Goal: Transaction & Acquisition: Purchase product/service

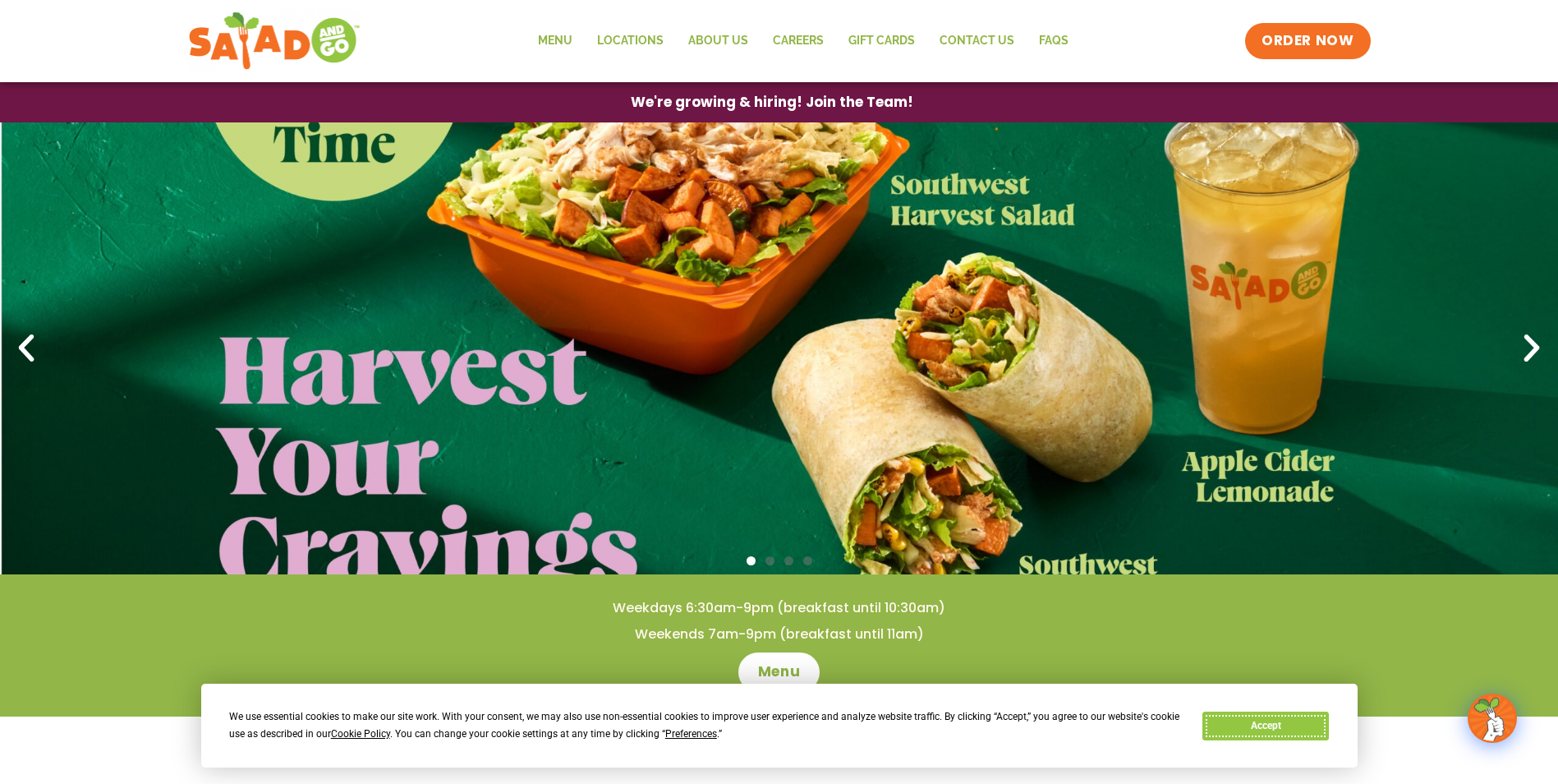
drag, startPoint x: 1298, startPoint y: 730, endPoint x: 1255, endPoint y: 717, distance: 44.9
click at [1296, 729] on button "Accept" at bounding box center [1266, 726] width 126 height 28
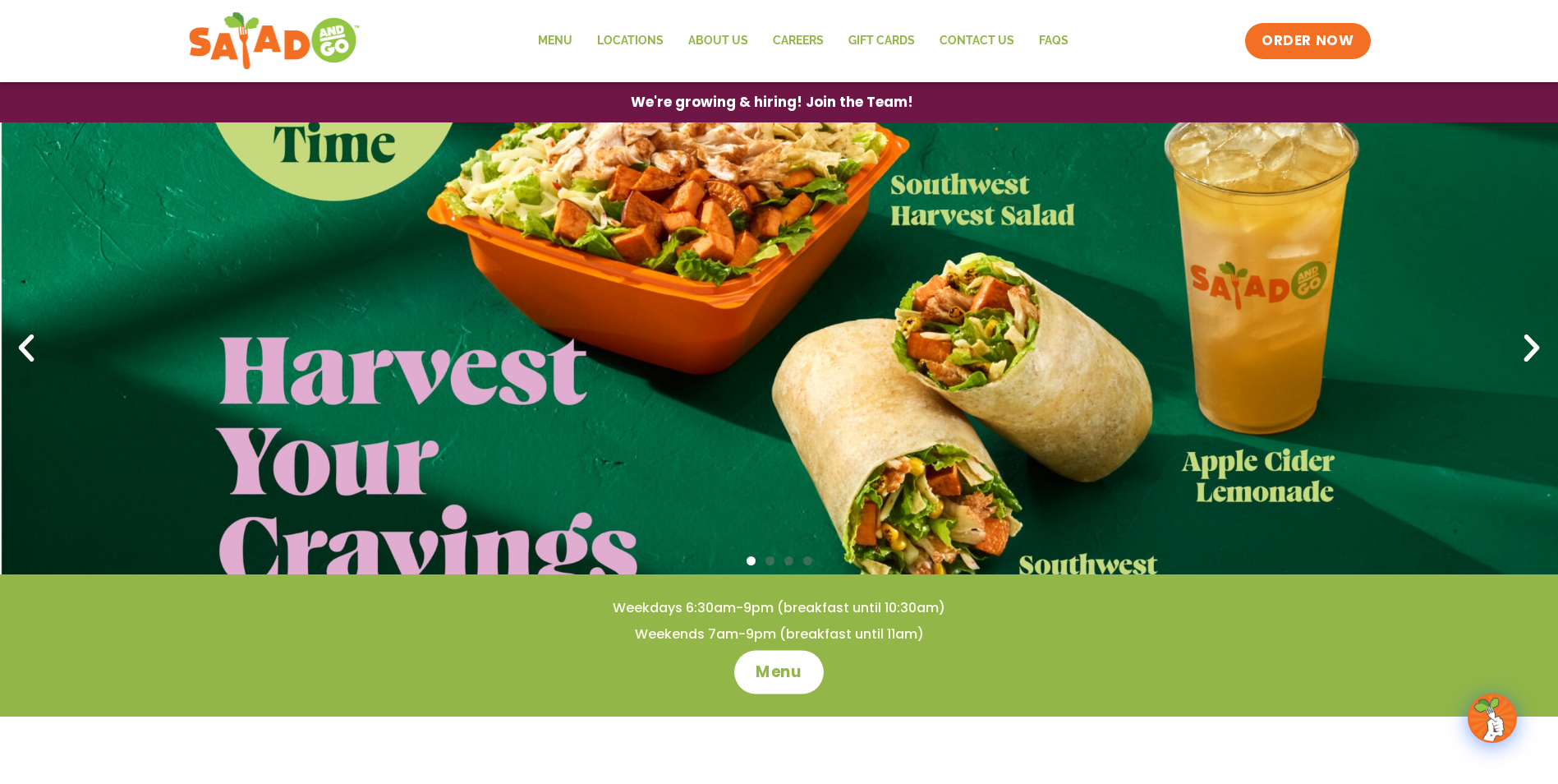
click at [775, 693] on link "Menu" at bounding box center [779, 672] width 90 height 44
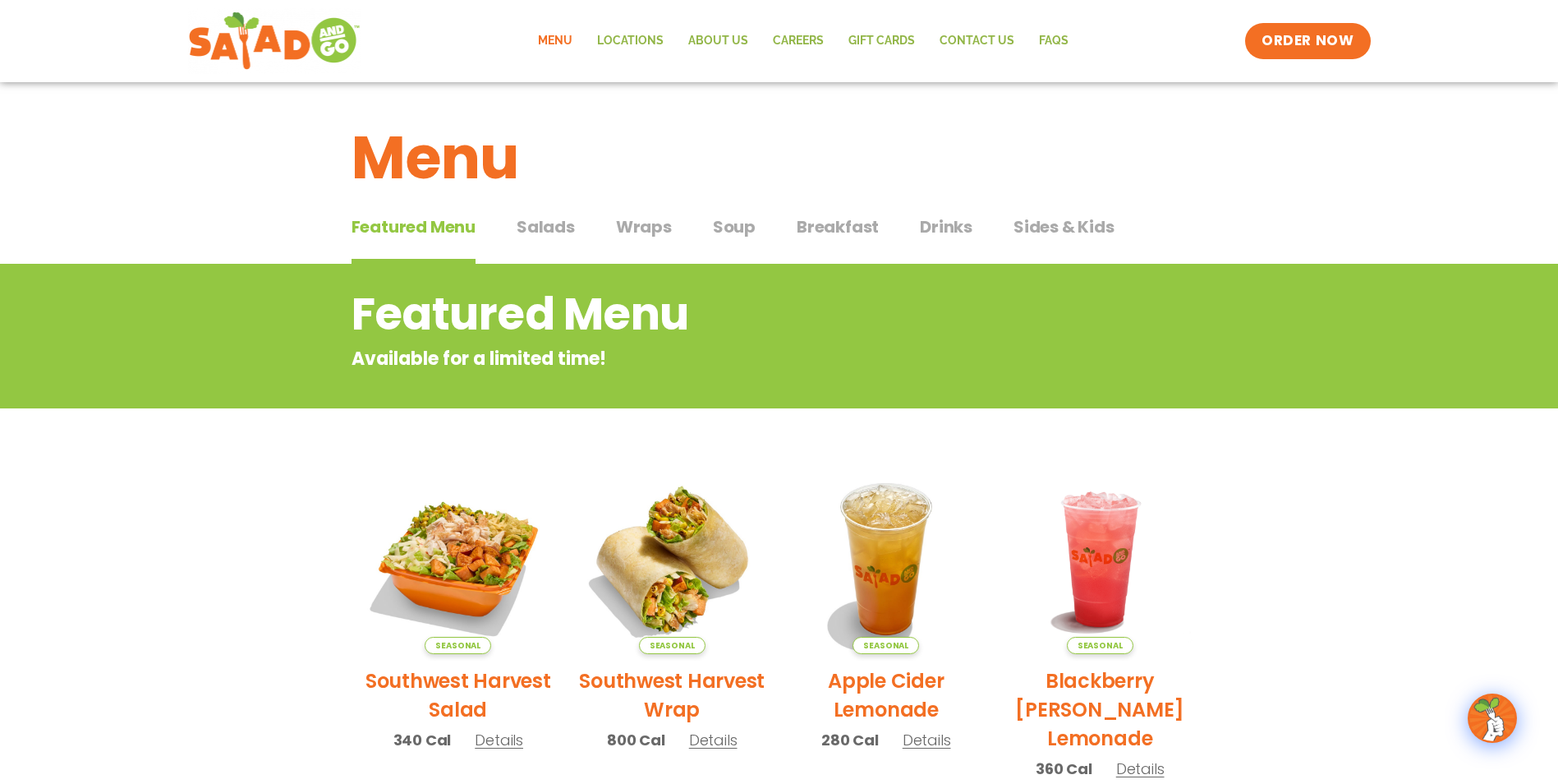
click at [546, 236] on span "Salads" at bounding box center [546, 227] width 58 height 25
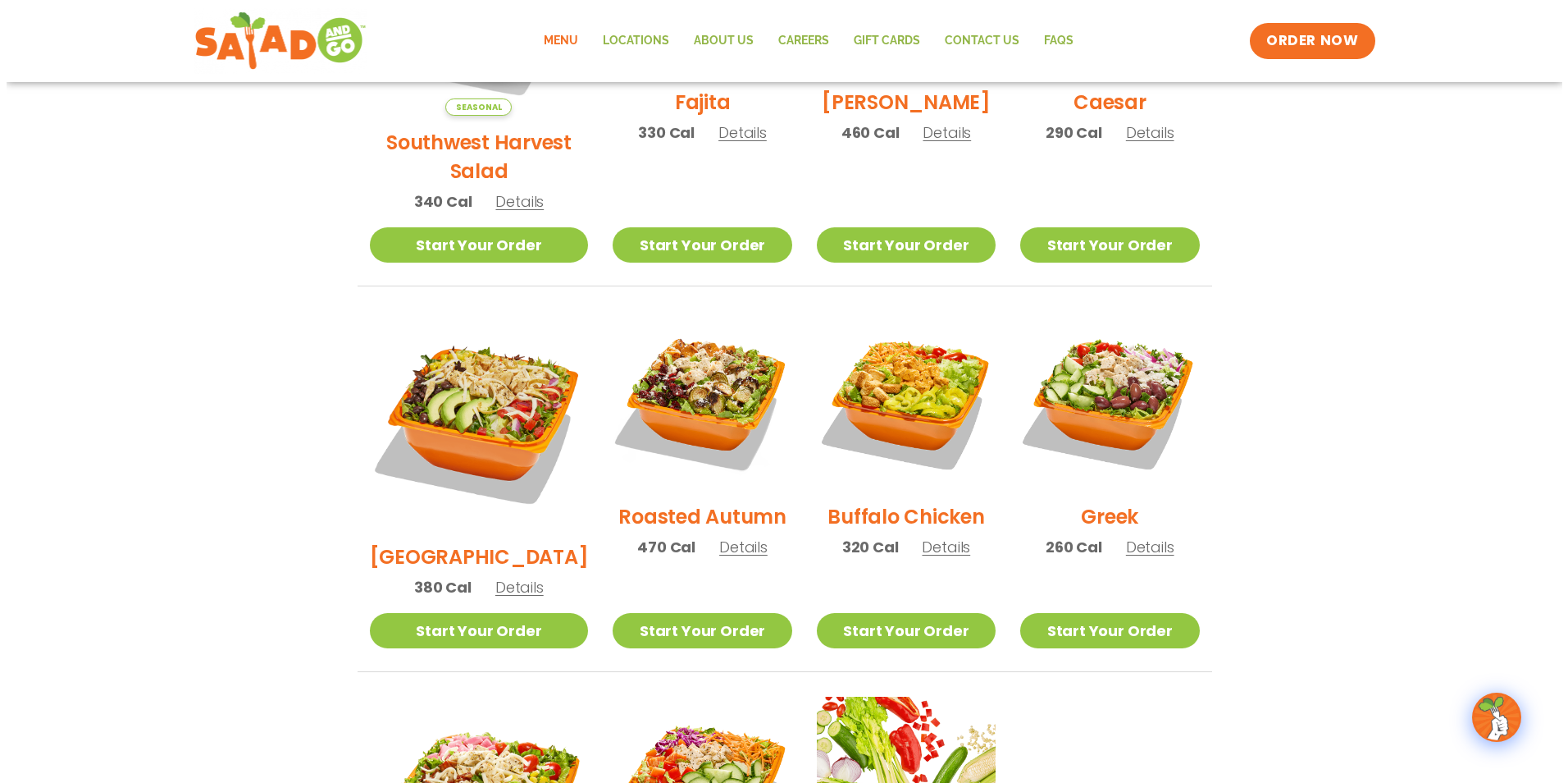
scroll to position [82, 0]
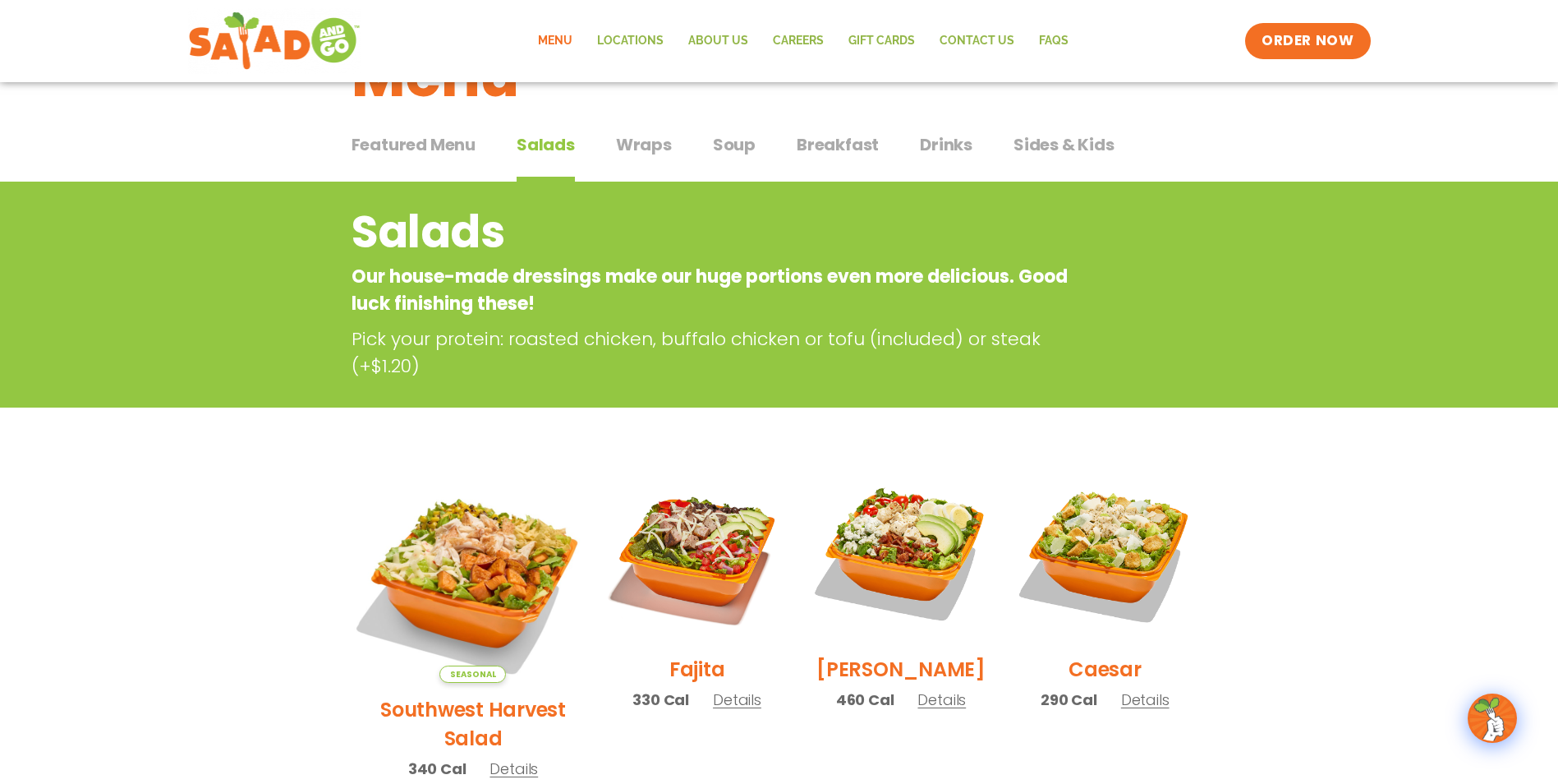
click at [460, 554] on img at bounding box center [472, 572] width 257 height 257
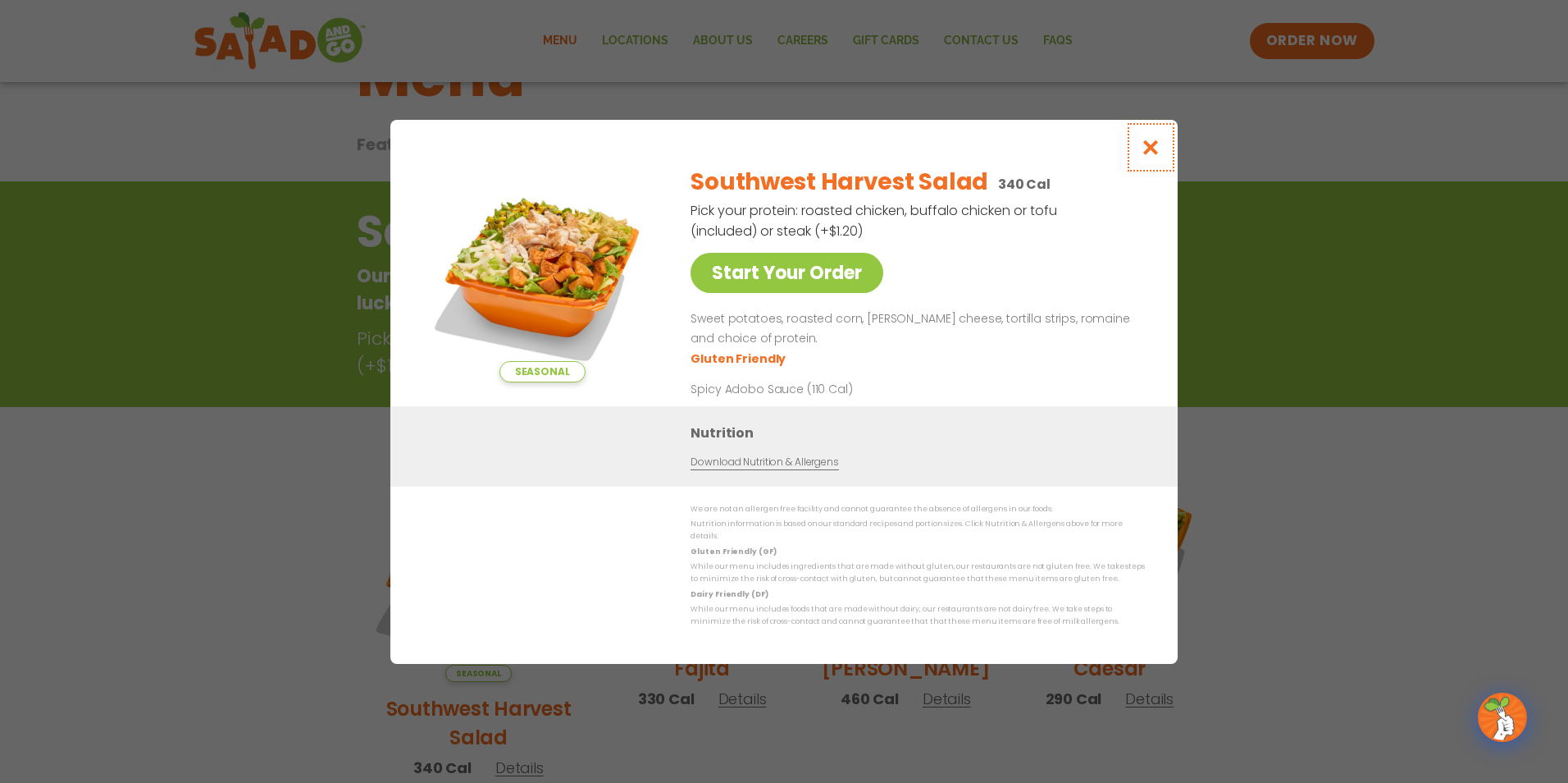
drag, startPoint x: 1148, startPoint y: 153, endPoint x: 1154, endPoint y: 171, distance: 19.0
click at [1148, 153] on icon "Close modal" at bounding box center [1151, 147] width 20 height 17
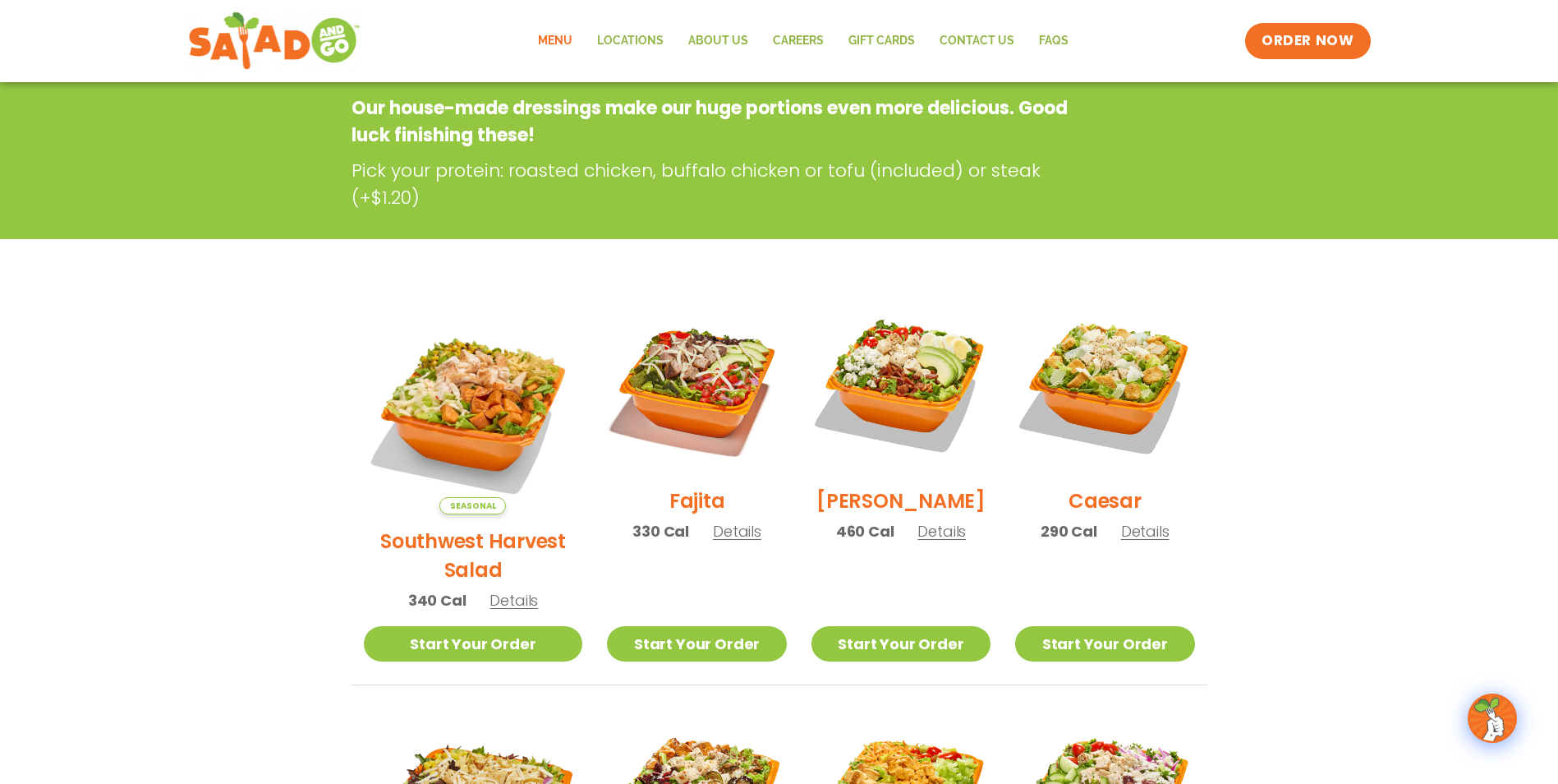
scroll to position [264, 0]
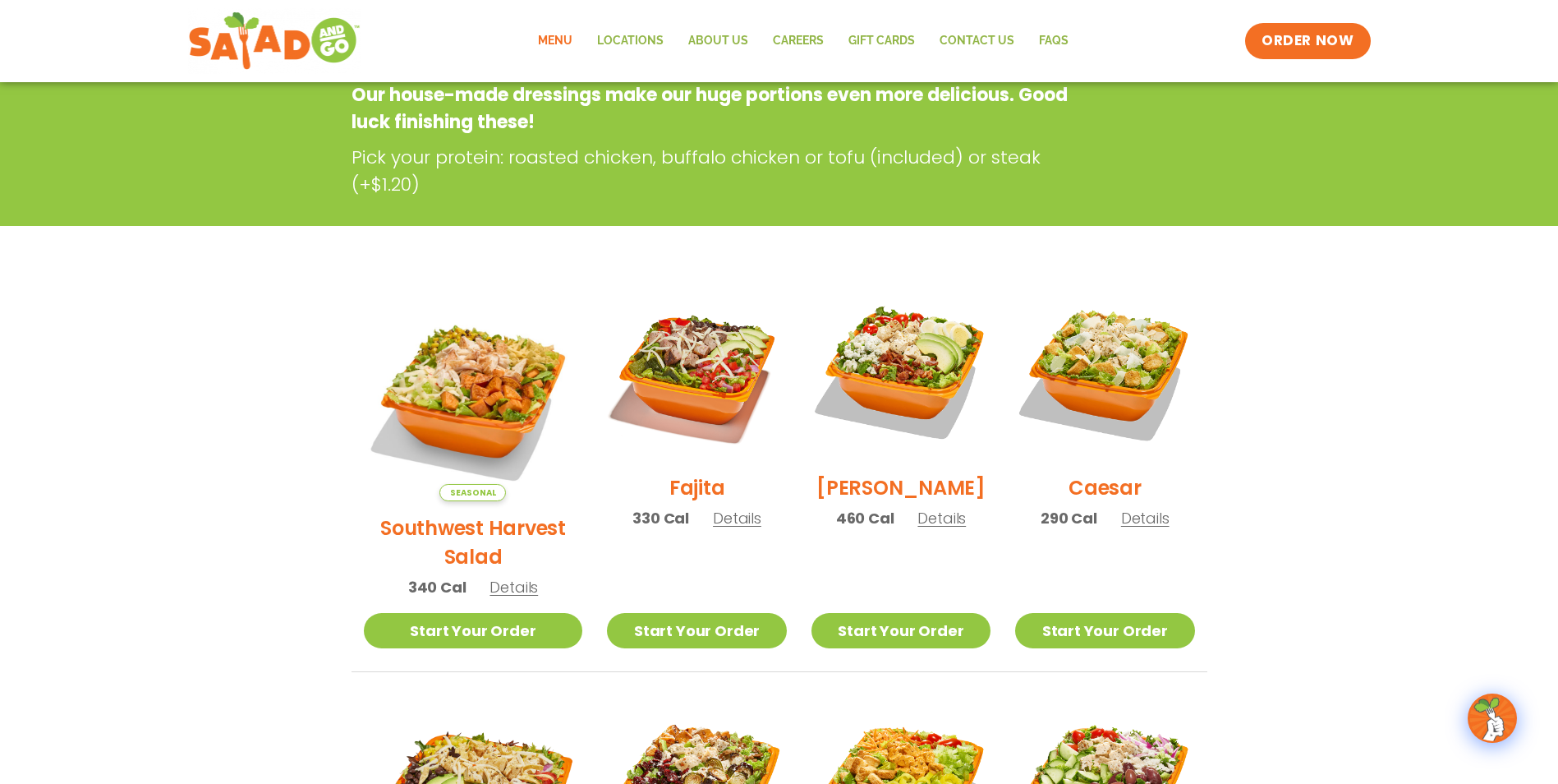
click at [450, 360] on img at bounding box center [473, 391] width 219 height 219
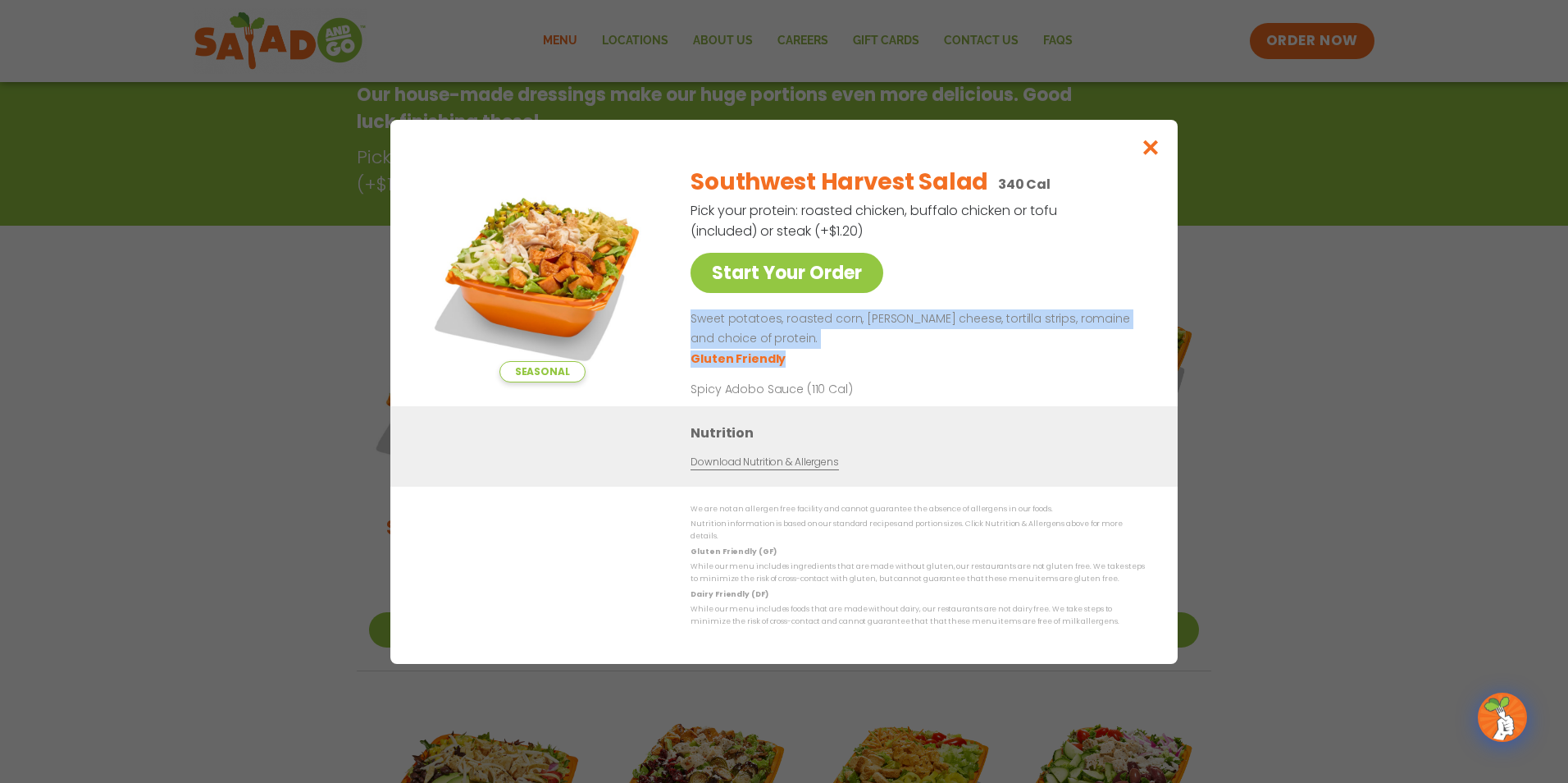
drag, startPoint x: 688, startPoint y: 325, endPoint x: 871, endPoint y: 358, distance: 186.0
click at [871, 358] on div "Seasonal Start Your Order Southwest Harvest Salad 340 Cal Pick your protein: ro…" at bounding box center [784, 279] width 722 height 254
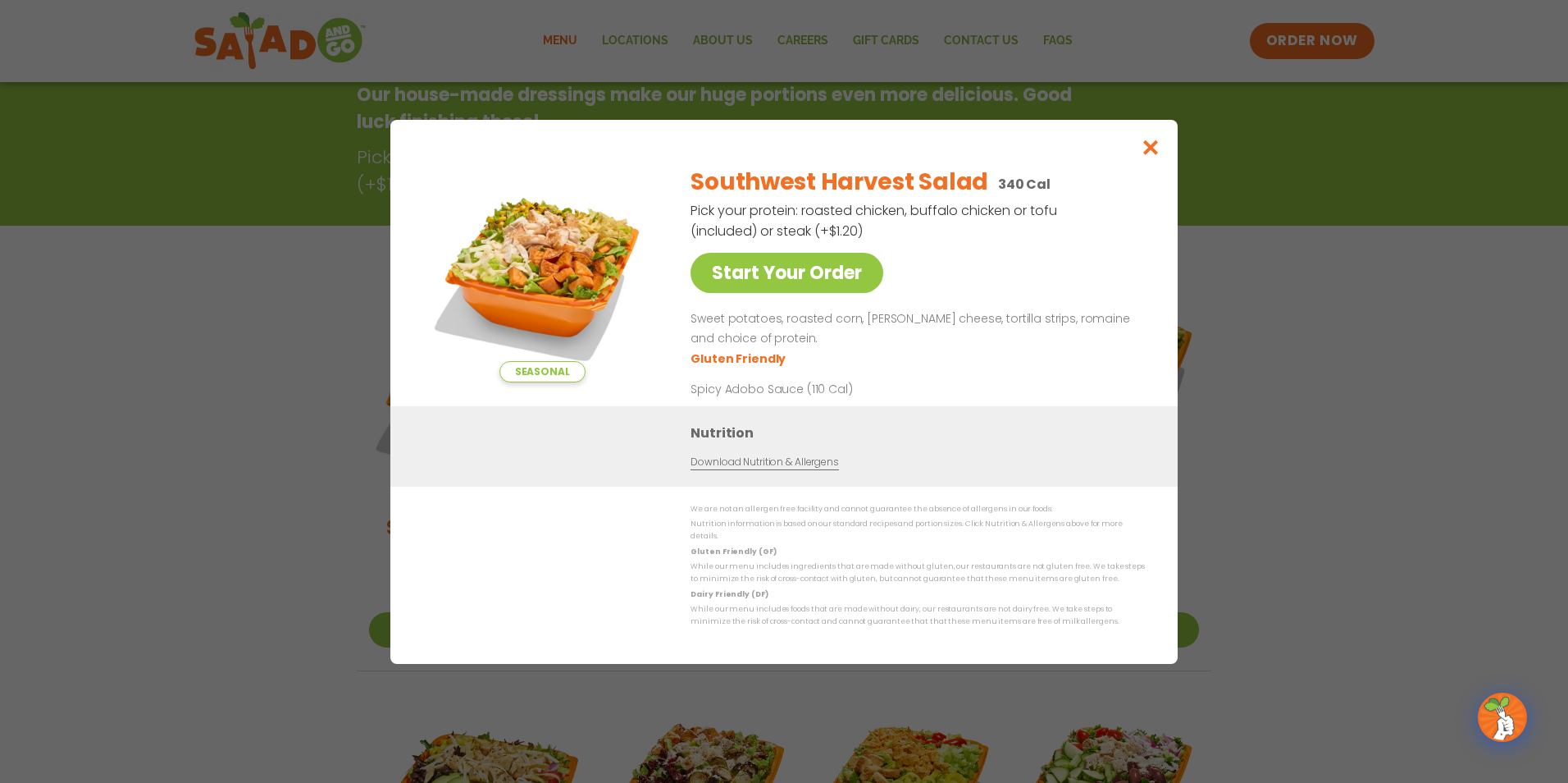
drag, startPoint x: 871, startPoint y: 358, endPoint x: 1032, endPoint y: 413, distance: 170.1
click at [1032, 413] on div "Nutrition Download Nutrition & Allergens" at bounding box center [784, 445] width 787 height 80
click at [1155, 152] on icon "Close modal" at bounding box center [1151, 147] width 20 height 17
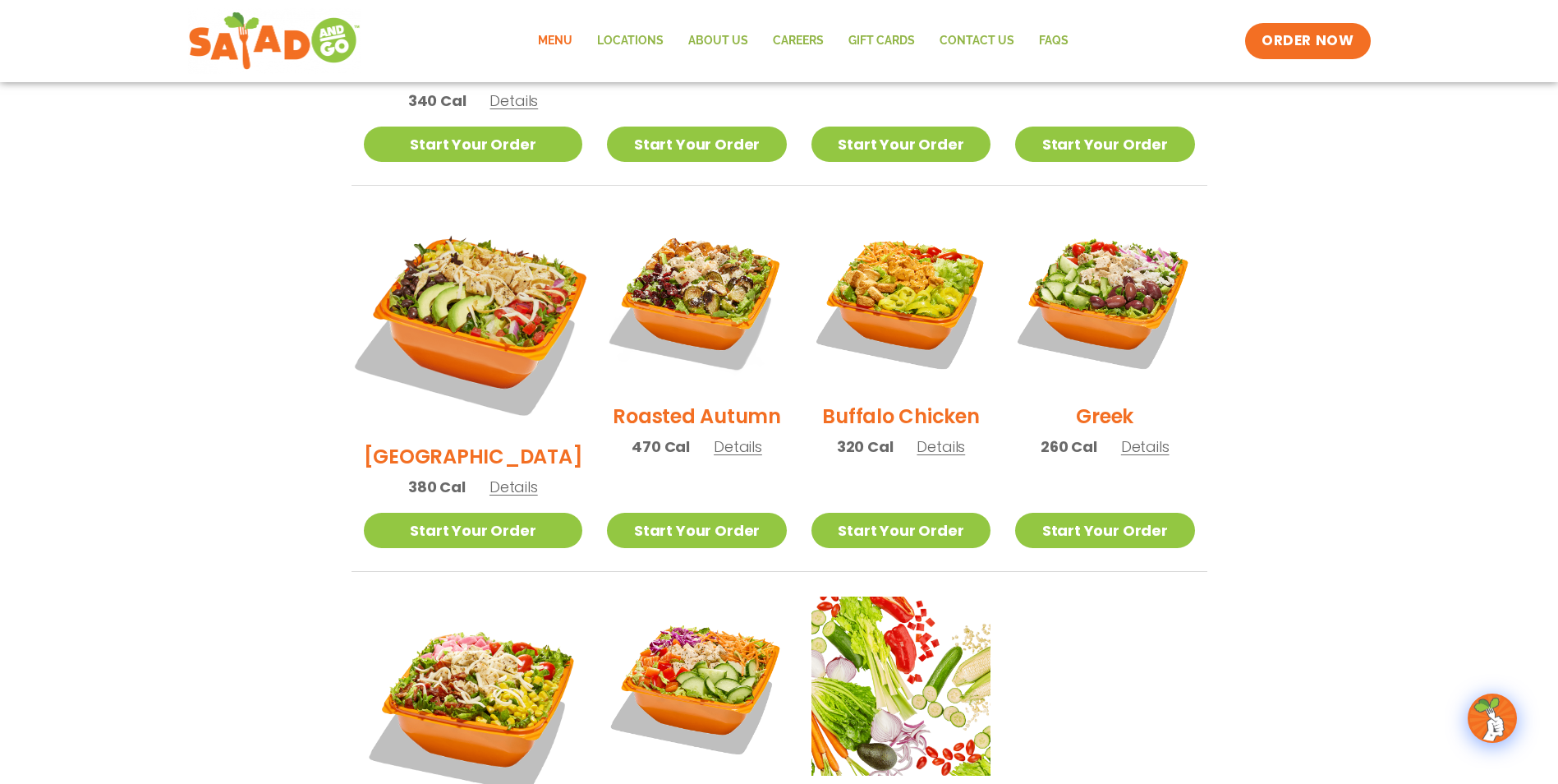
scroll to position [839, 0]
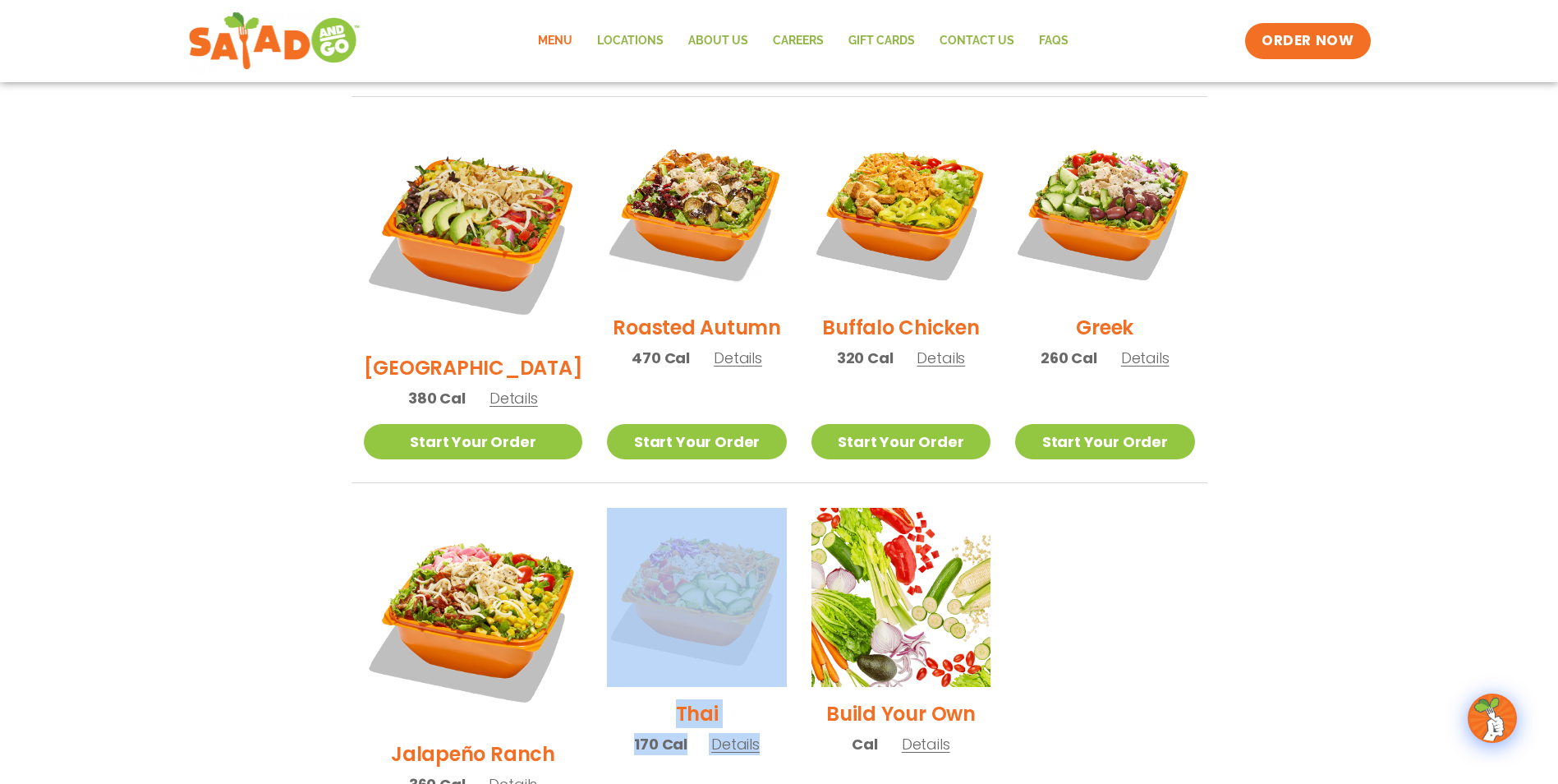
drag, startPoint x: 769, startPoint y: 705, endPoint x: 676, endPoint y: 638, distance: 114.6
click at [669, 636] on li "Thai 170 Cal Details Start Your Order Start Your Order Thai Salad 170 Cal Pick …" at bounding box center [696, 689] width 204 height 362
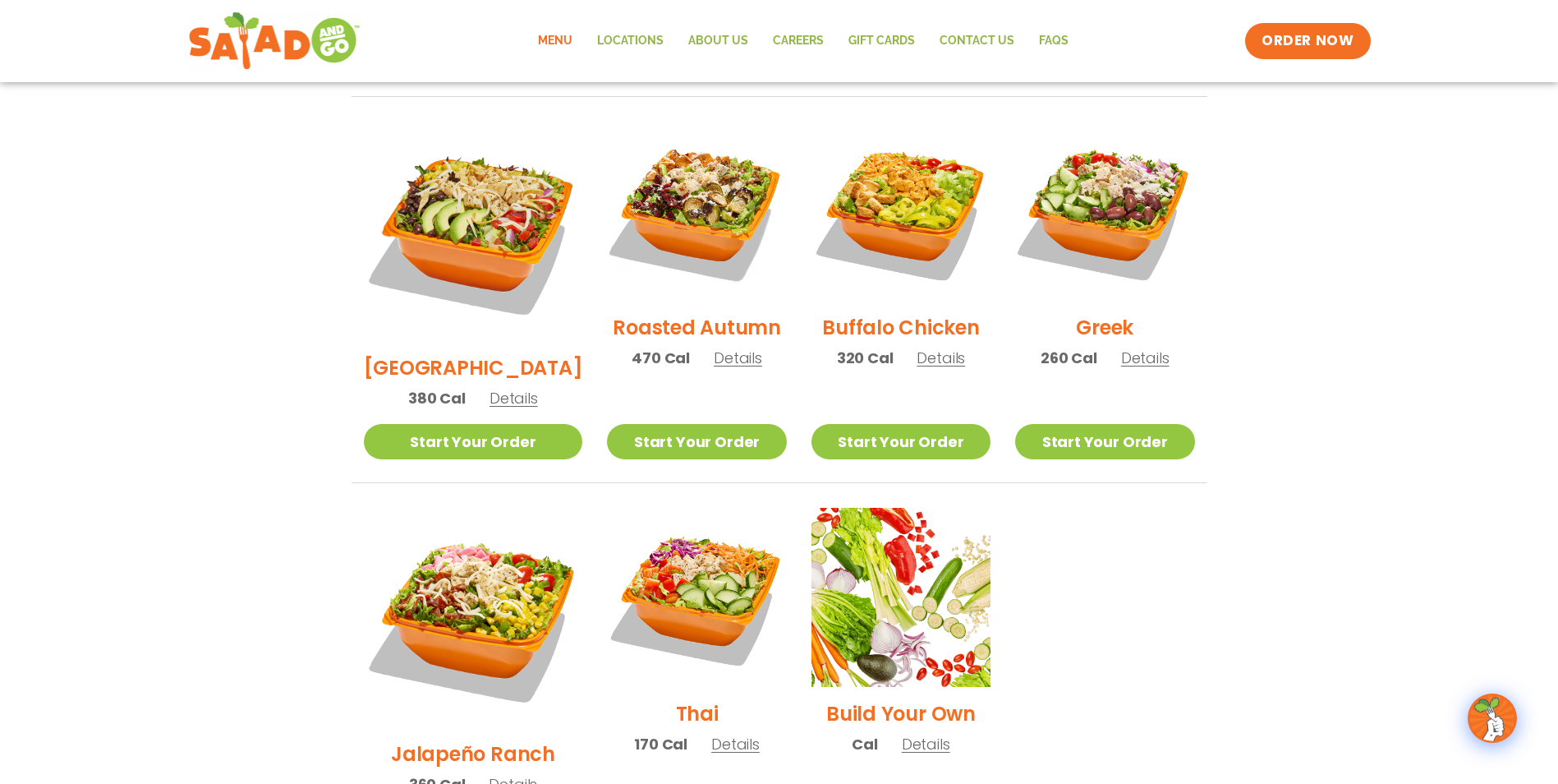
drag, startPoint x: 676, startPoint y: 638, endPoint x: 1441, endPoint y: 599, distance: 766.0
click at [1441, 599] on section "Salads Our house-made dressings make our huge portions even more delicious. Goo…" at bounding box center [779, 147] width 1558 height 1444
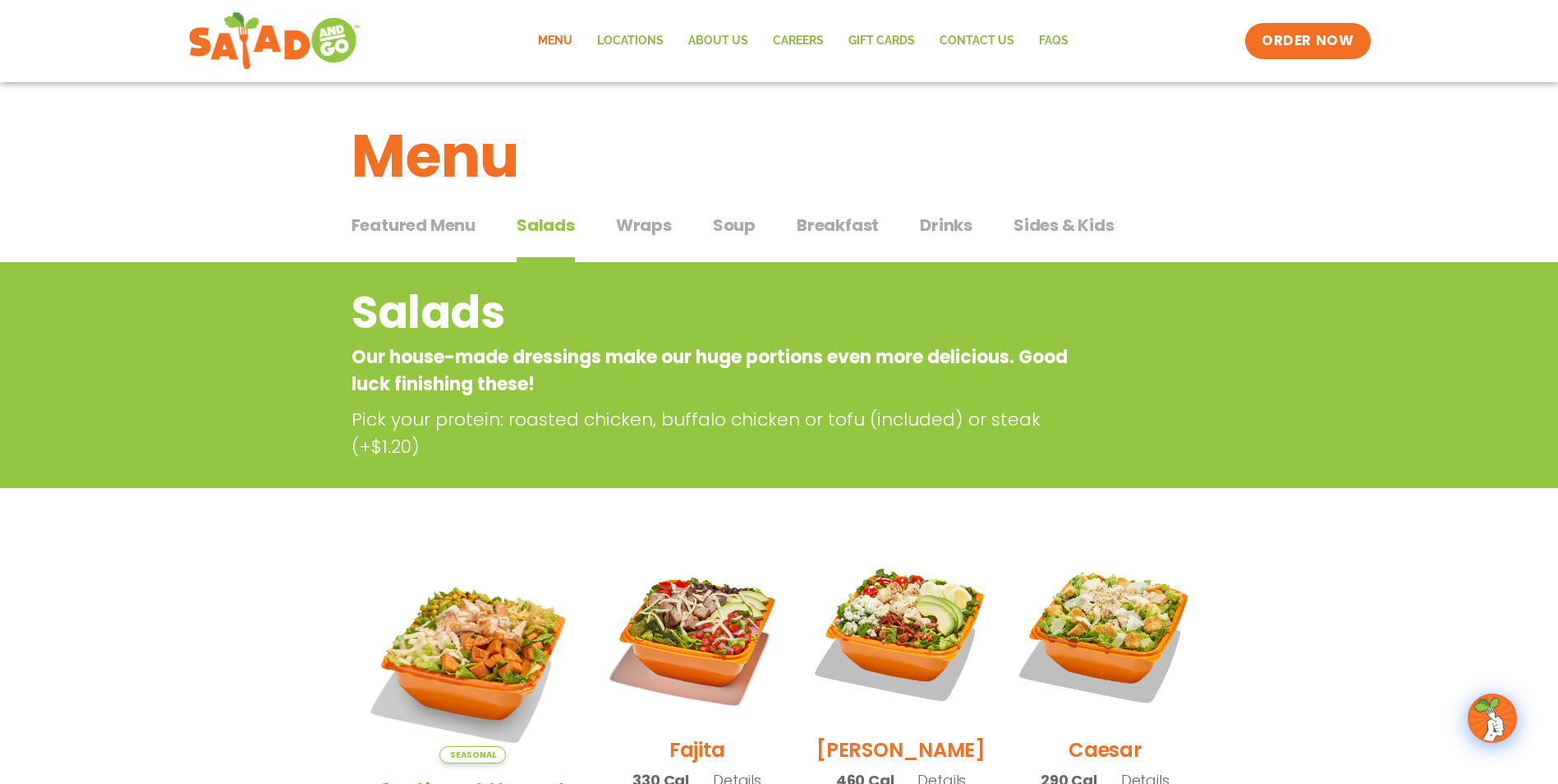
scroll to position [0, 0]
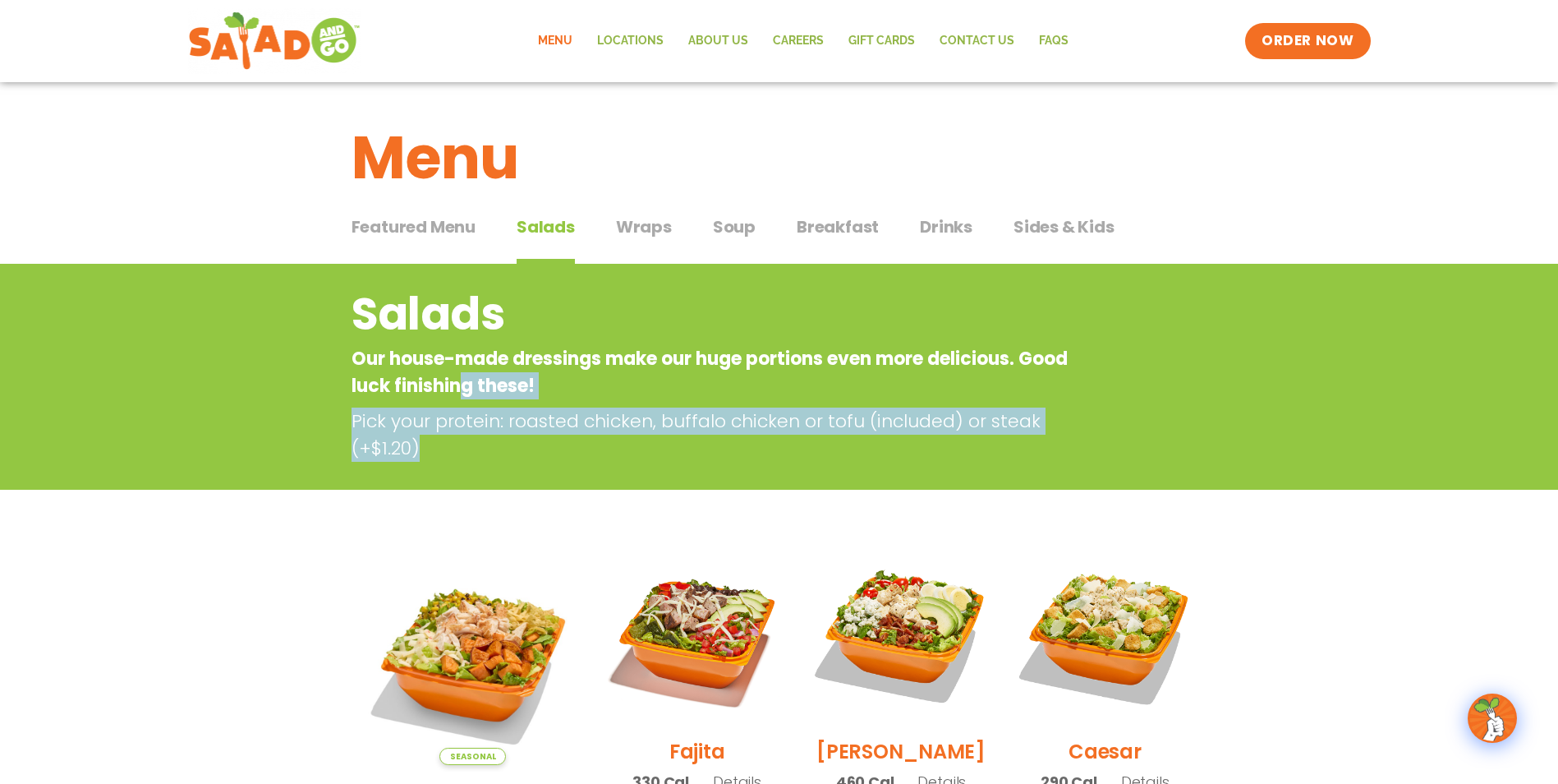
drag, startPoint x: 507, startPoint y: 448, endPoint x: 551, endPoint y: 369, distance: 90.4
click at [546, 369] on div "Salads Our house-made dressings make our huge portions even more delicious. Goo…" at bounding box center [779, 371] width 896 height 181
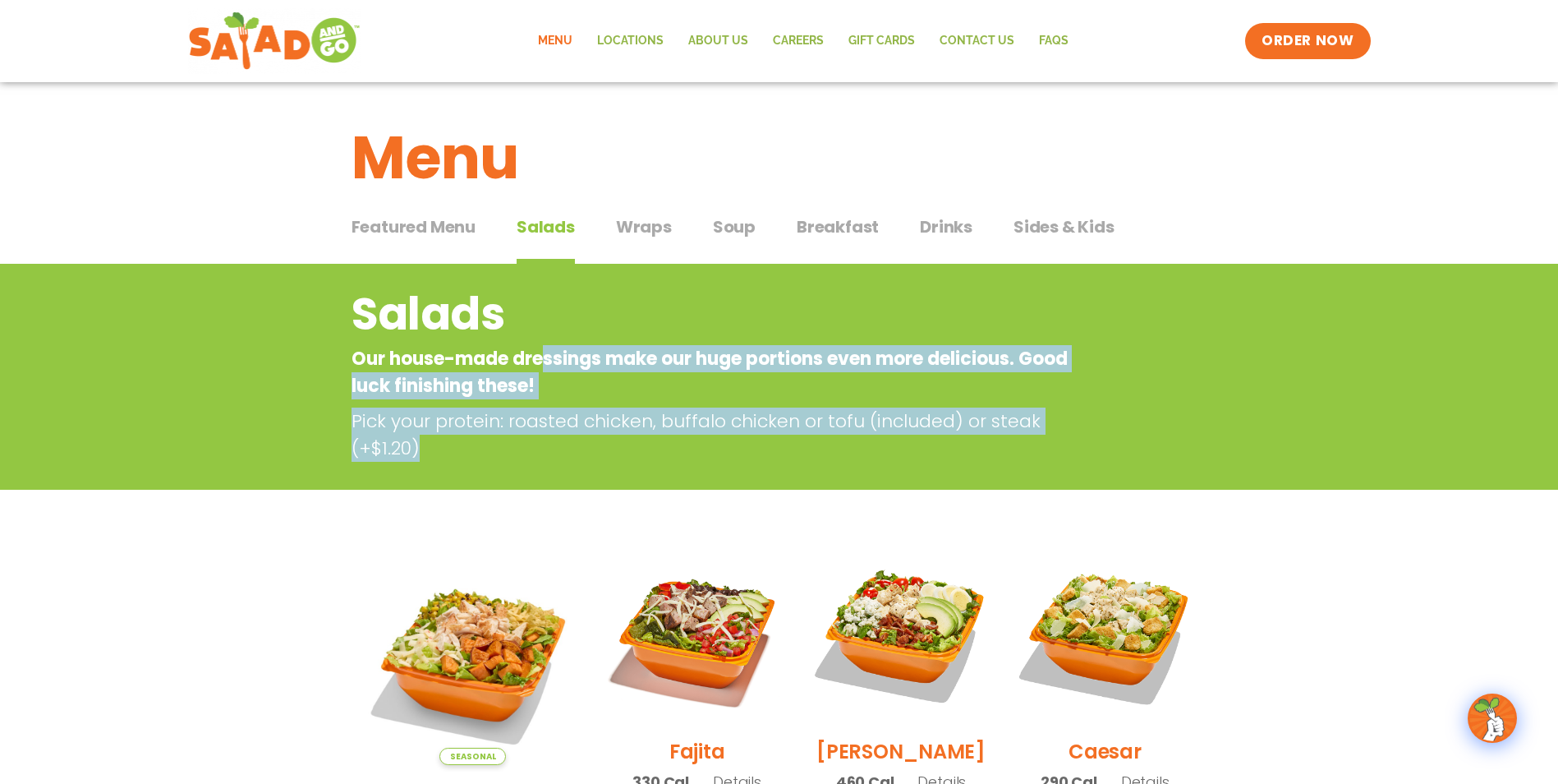
click at [1200, 355] on div "Salads Our house-made dressings make our huge portions even more delicious. Goo…" at bounding box center [779, 371] width 896 height 181
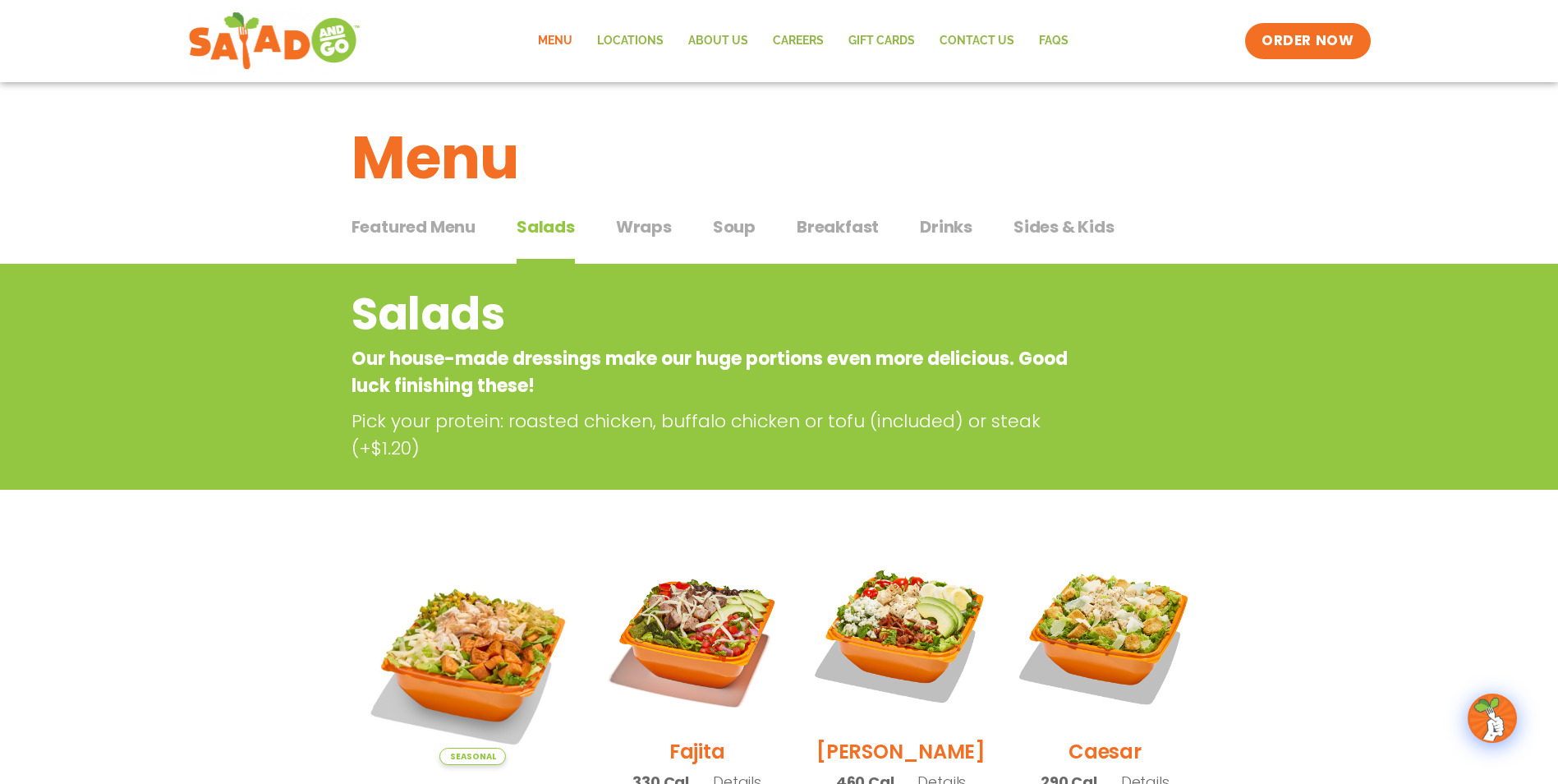
click at [1049, 223] on span "Sides & Kids" at bounding box center [1064, 227] width 101 height 25
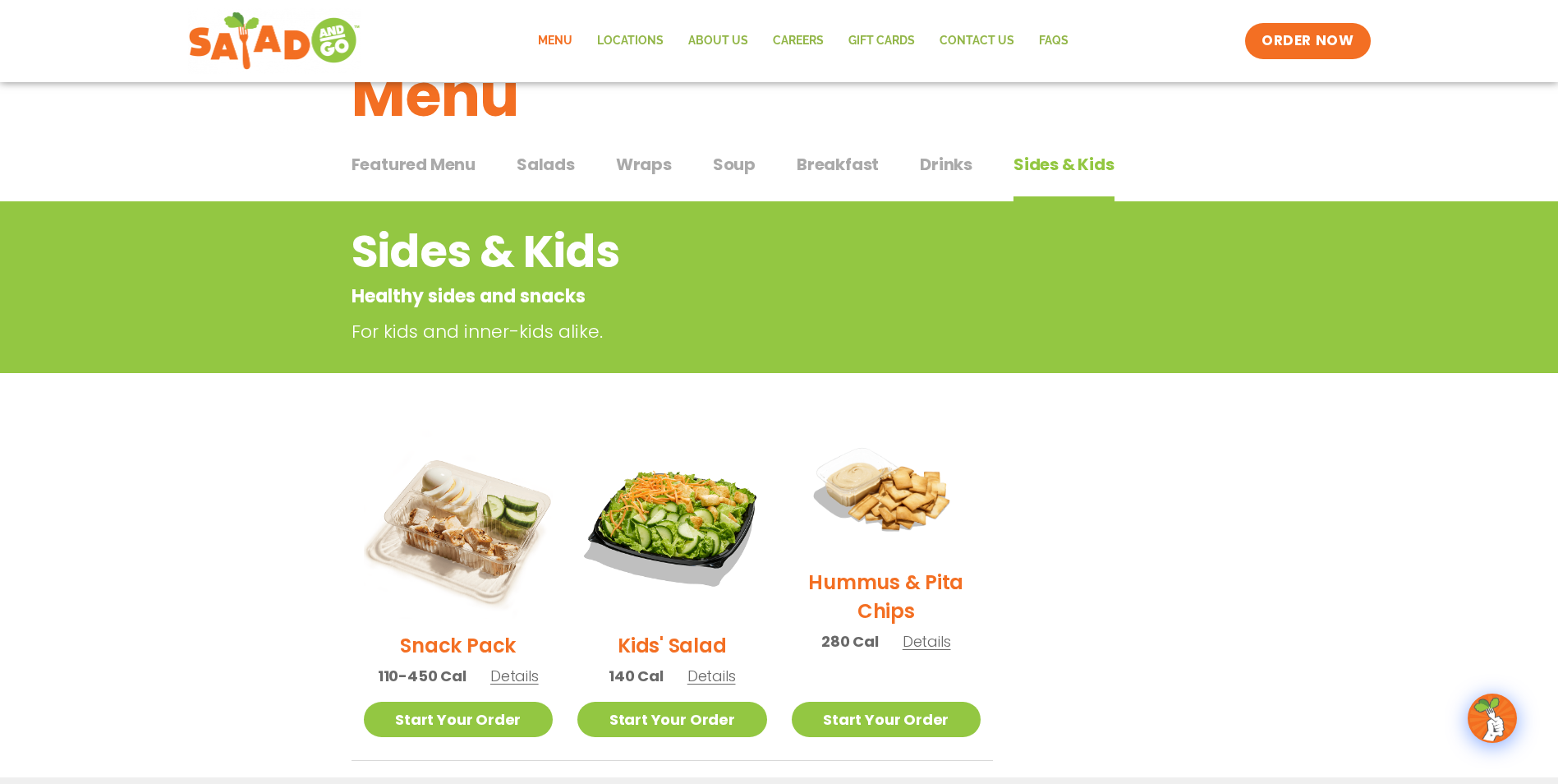
scroll to position [247, 0]
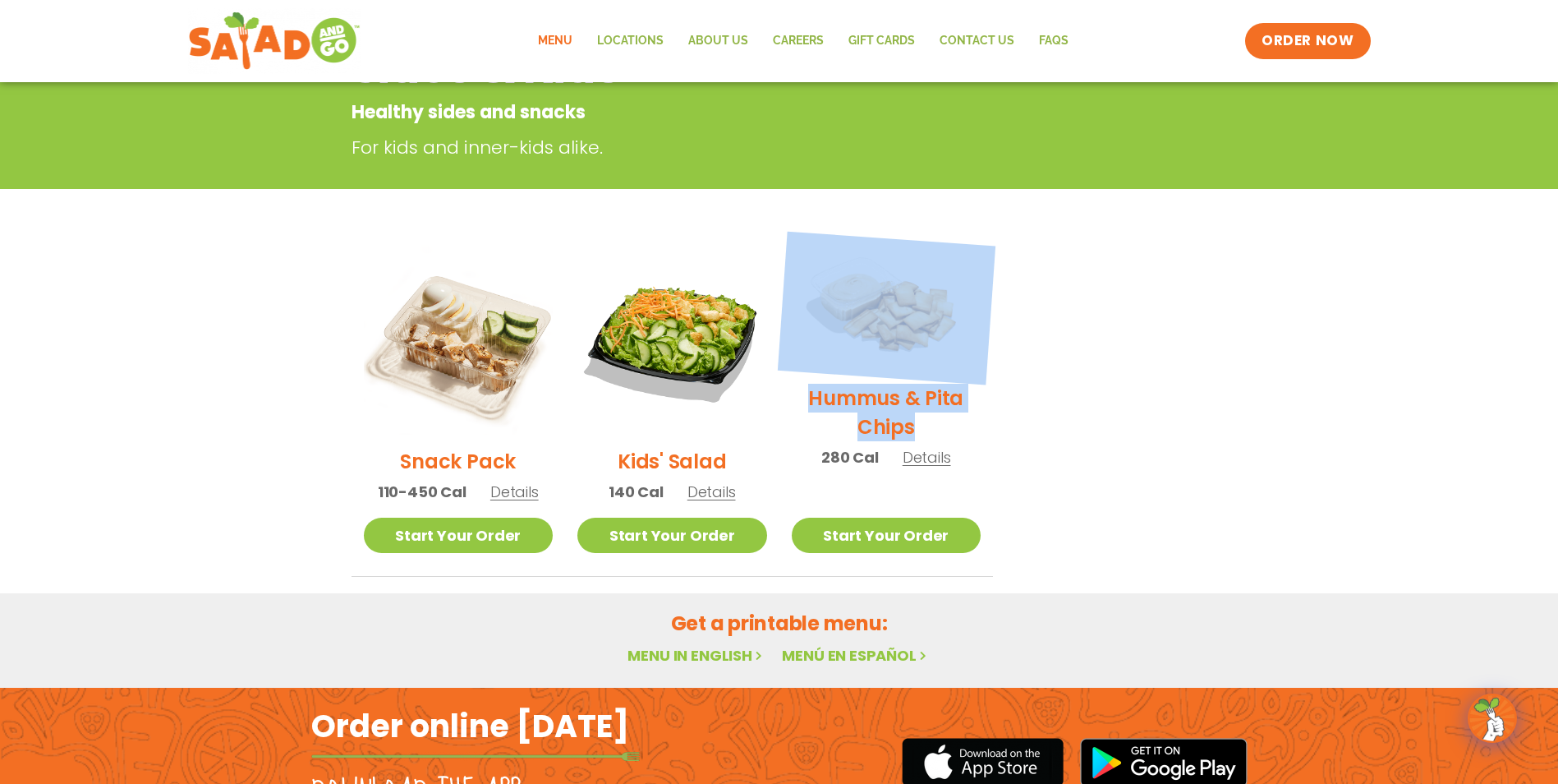
drag, startPoint x: 972, startPoint y: 415, endPoint x: 897, endPoint y: 297, distance: 139.8
click at [897, 297] on ul "Snack Pack 110-450 Cal Details Start Your Order Start Your Order Snack Pack 110…" at bounding box center [779, 410] width 856 height 332
drag, startPoint x: 897, startPoint y: 297, endPoint x: 1419, endPoint y: 351, distance: 524.8
click at [1419, 351] on section "Sides & Kids Healthy sides and snacks For kids and inner-kids alike. Snack Pack…" at bounding box center [779, 297] width 1558 height 559
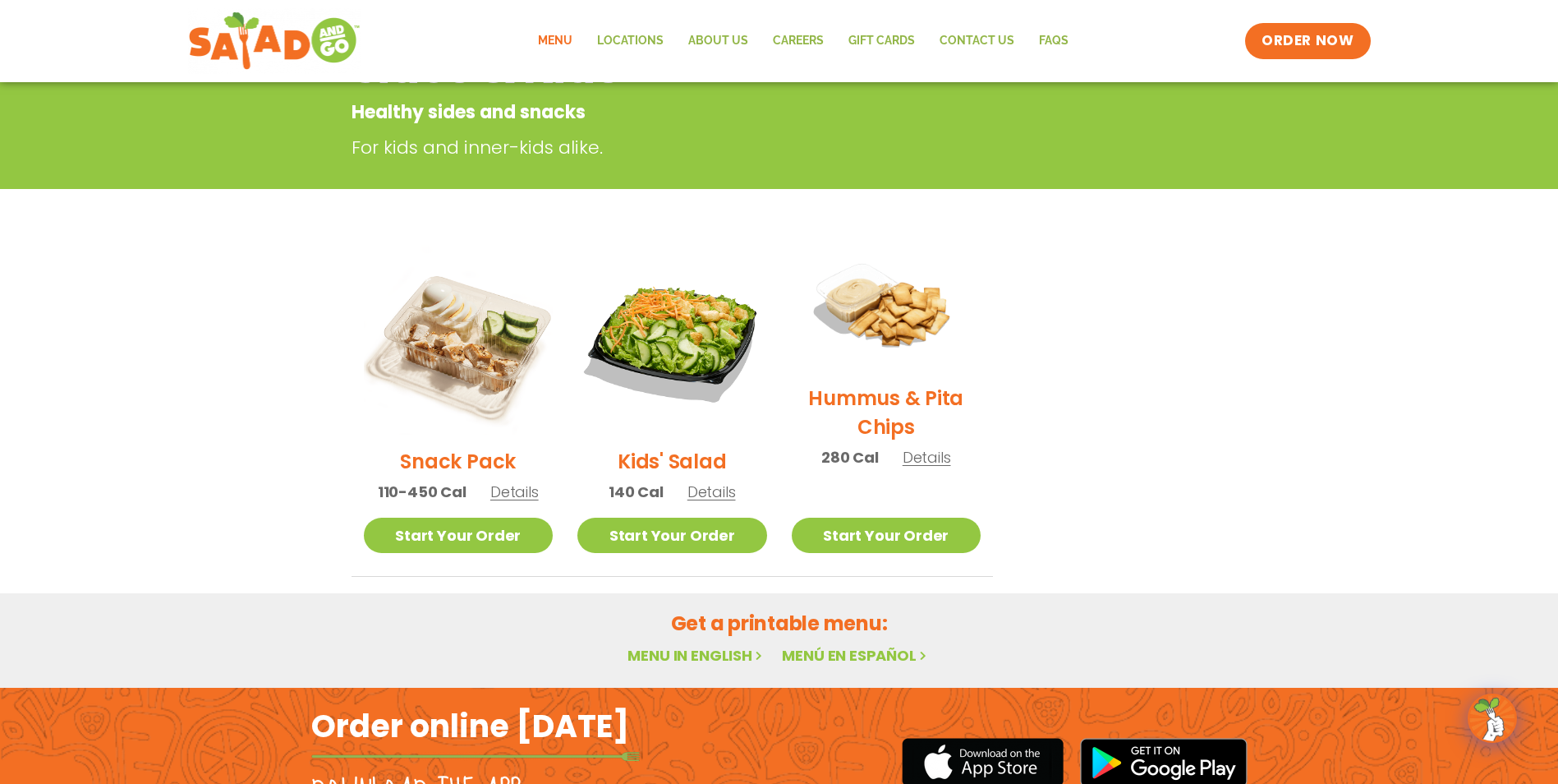
click at [559, 35] on link "Menu" at bounding box center [555, 40] width 59 height 37
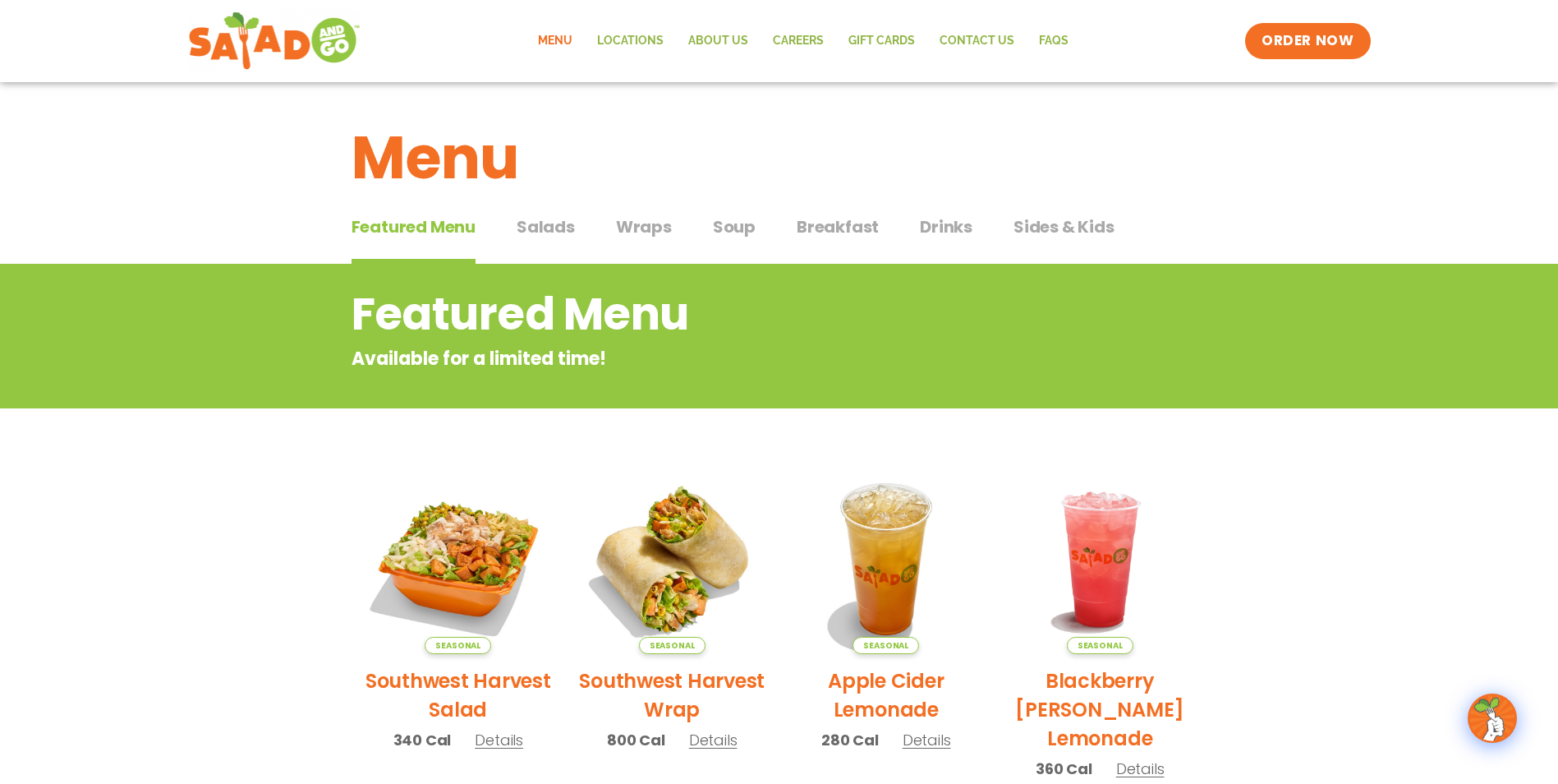
click at [940, 236] on span "Drinks" at bounding box center [947, 227] width 53 height 25
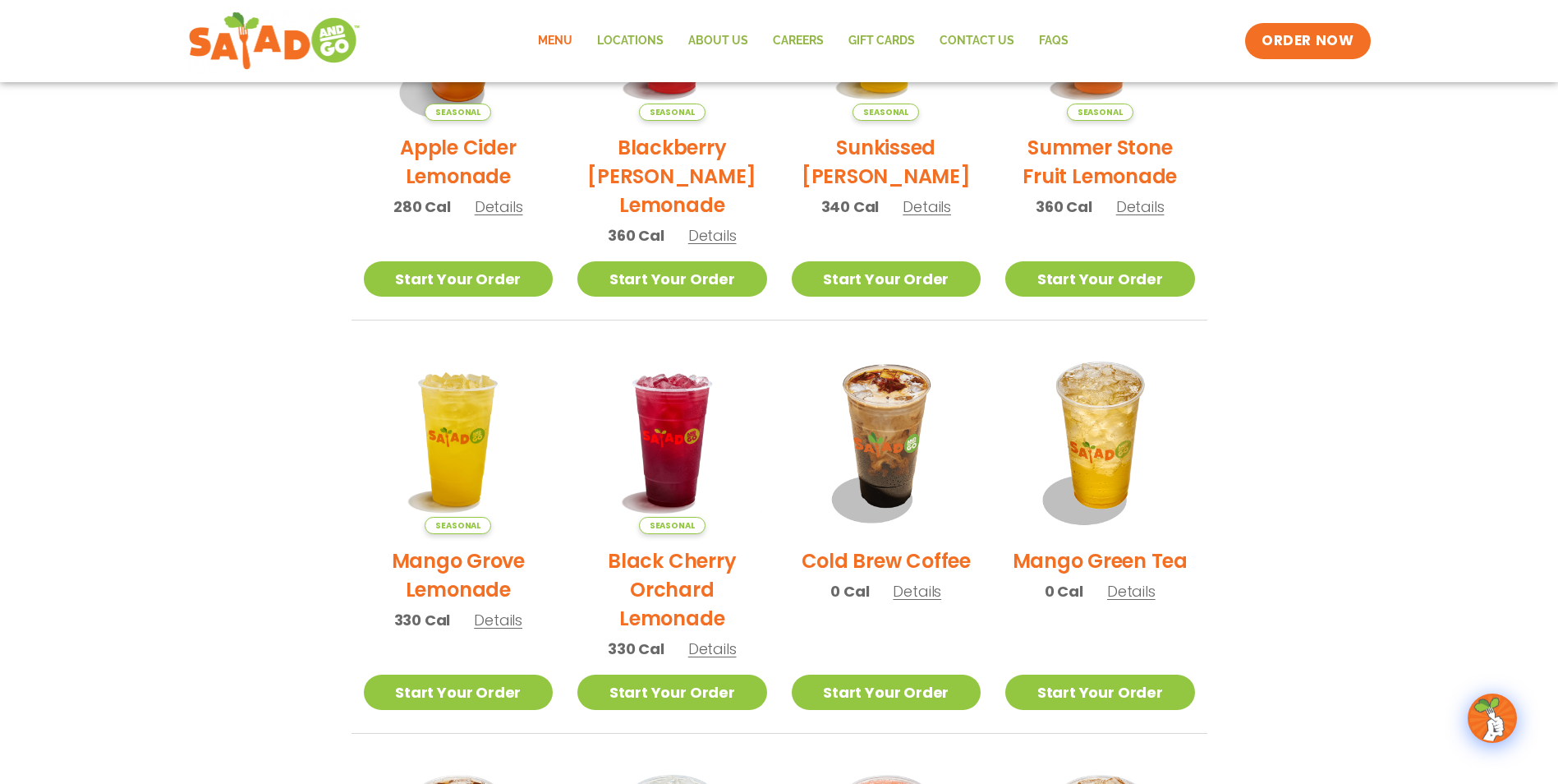
scroll to position [575, 0]
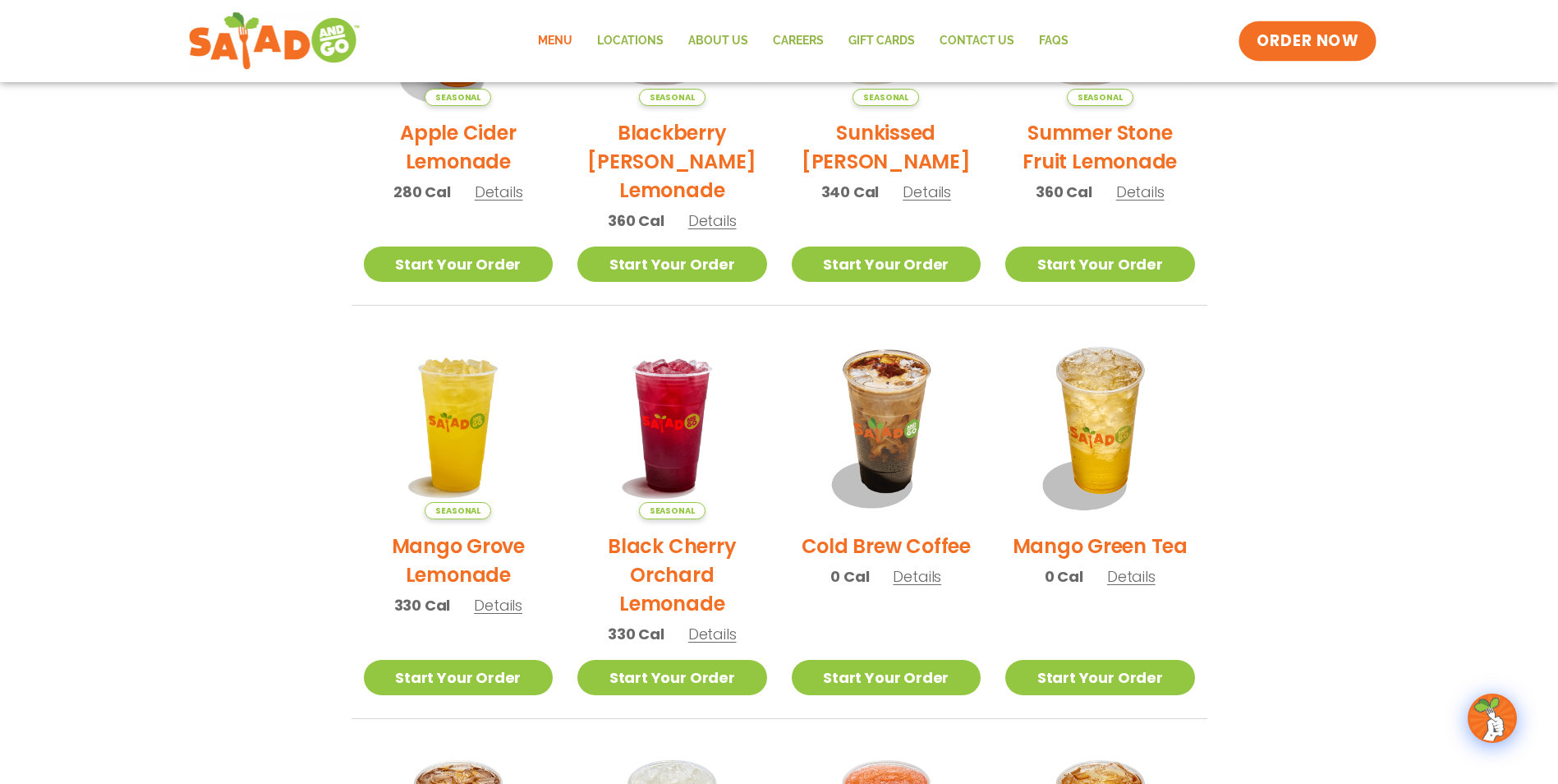
click at [1344, 45] on span "ORDER NOW" at bounding box center [1307, 40] width 101 height 21
